Goal: Navigation & Orientation: Find specific page/section

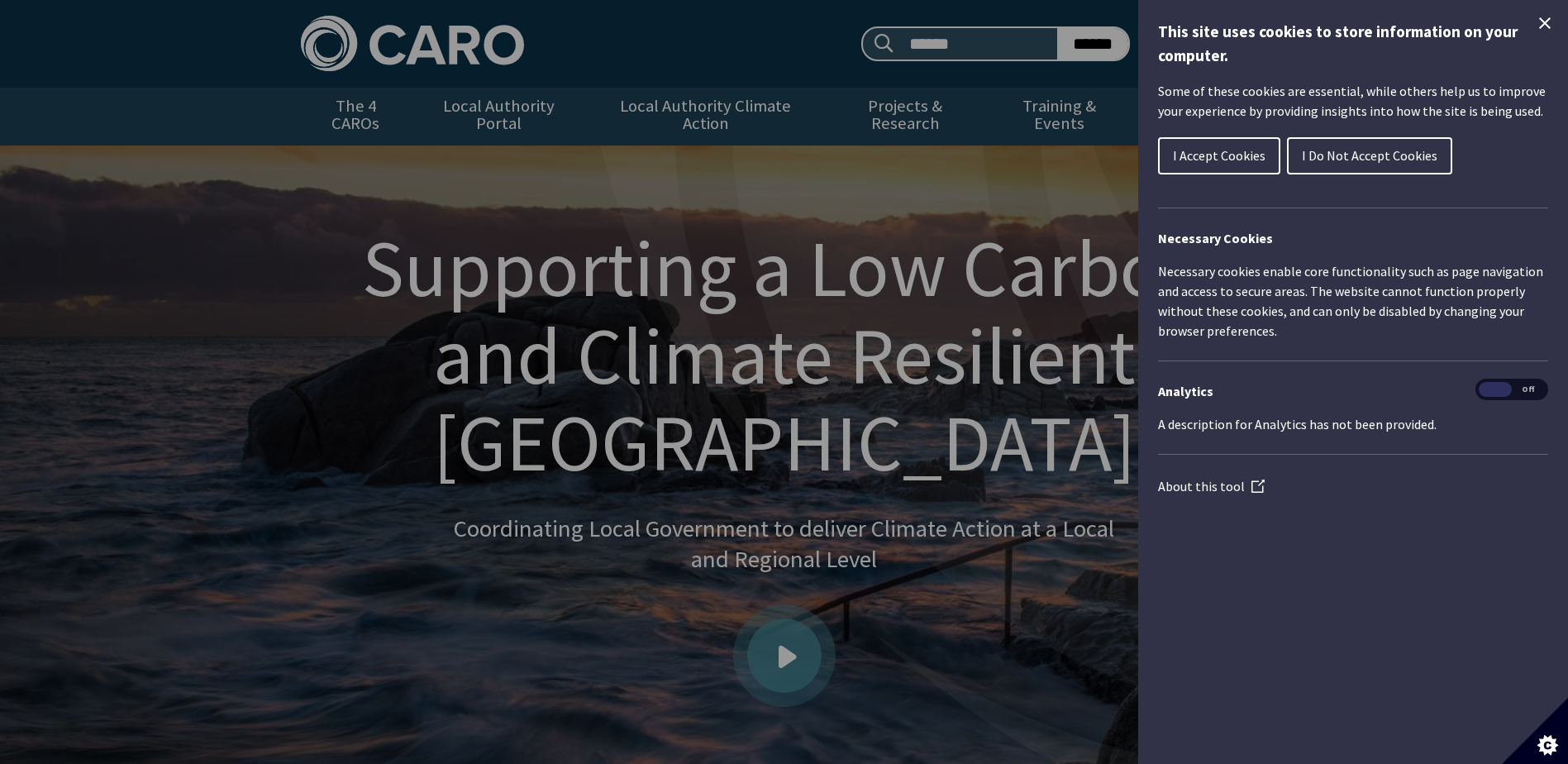
click at [1257, 159] on span "I Accept Cookies" at bounding box center [1219, 156] width 93 height 17
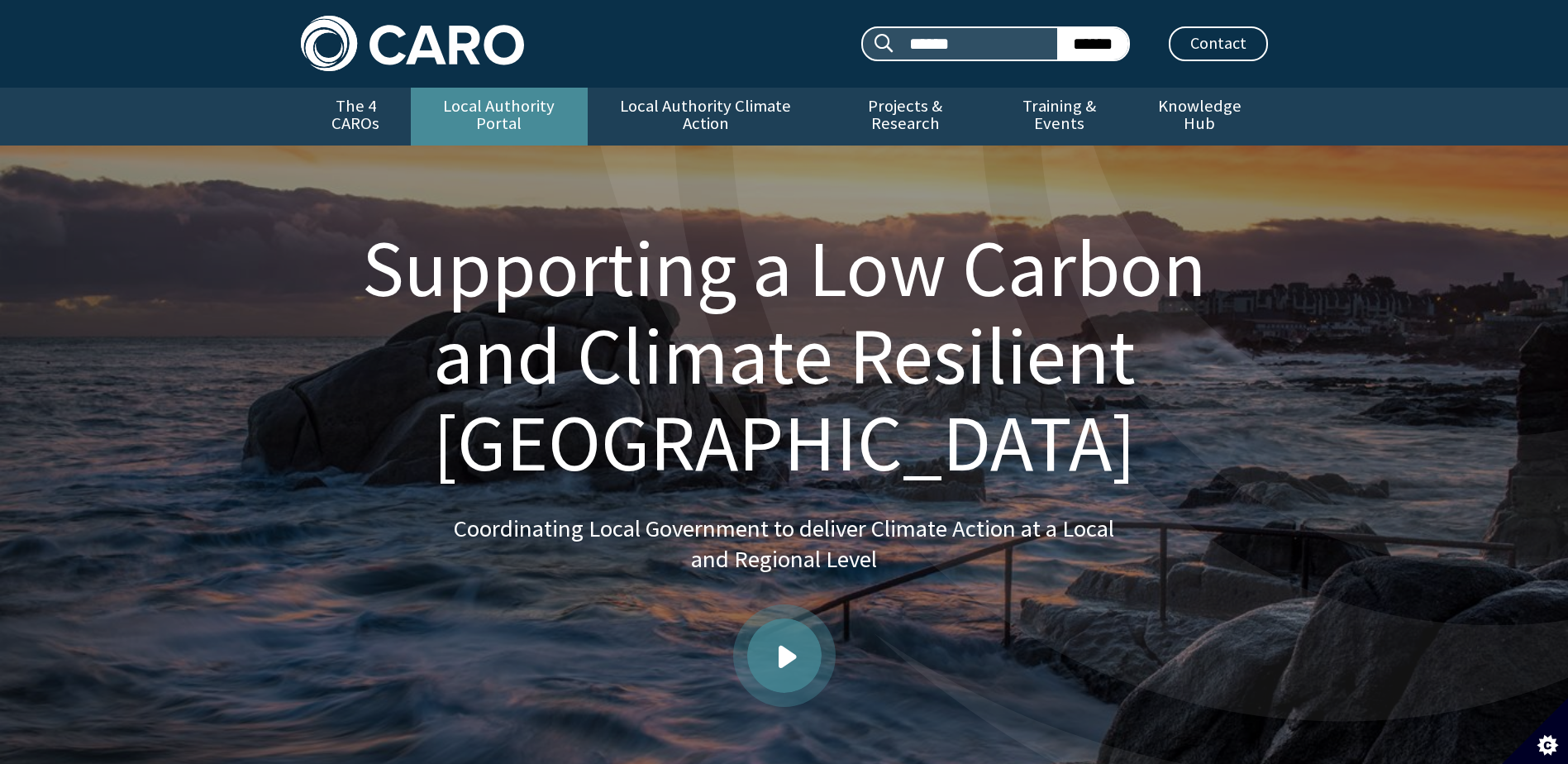
click at [499, 96] on link "Local Authority Portal" at bounding box center [499, 117] width 177 height 58
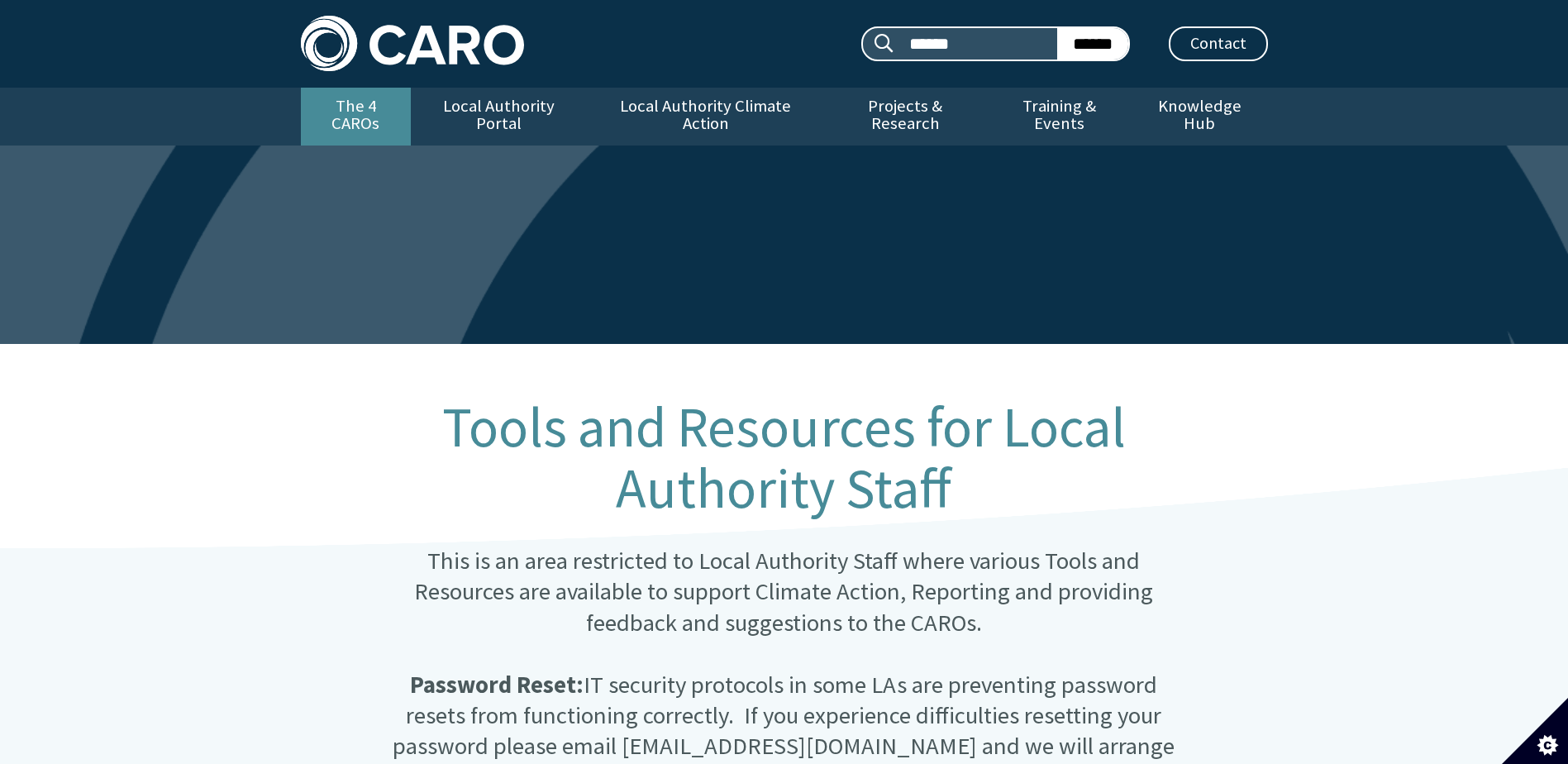
click at [369, 112] on link "The 4 CAROs" at bounding box center [355, 117] width 110 height 58
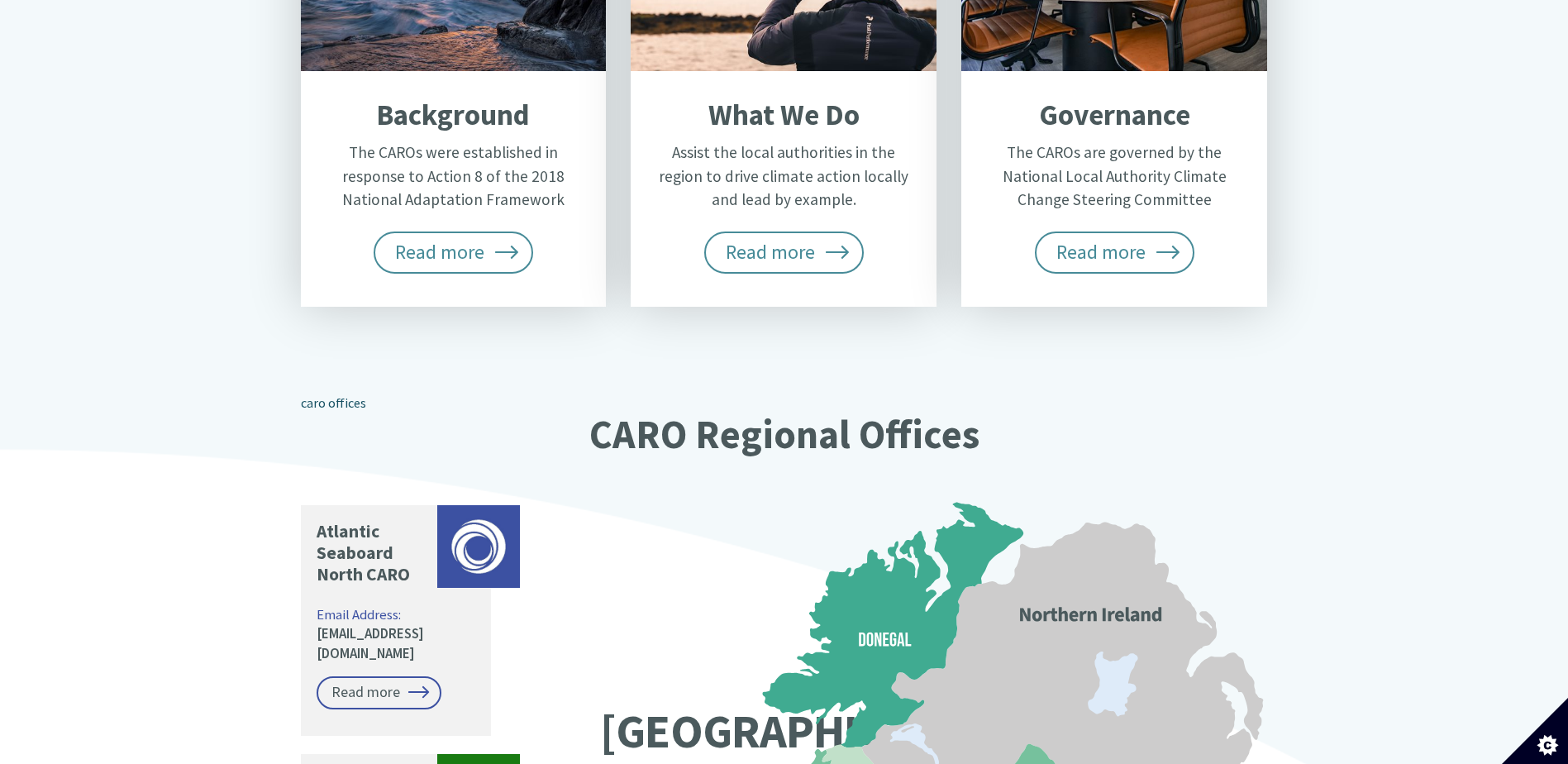
scroll to position [993, 0]
